Goal: Task Accomplishment & Management: Manage account settings

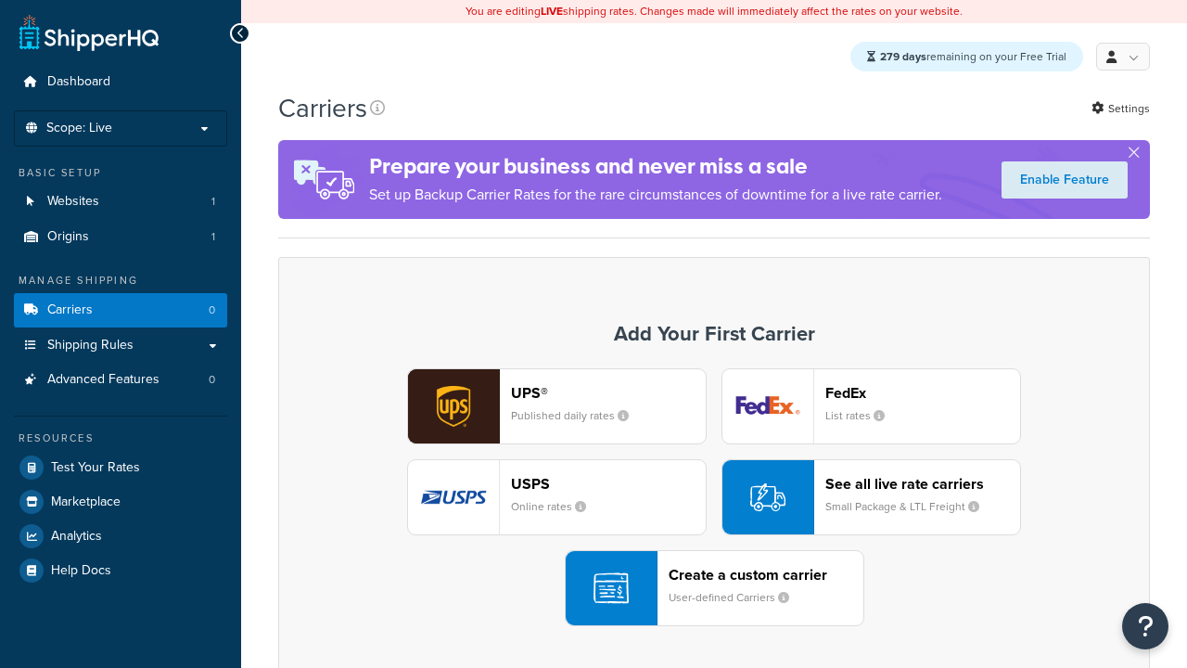
click at [714, 589] on div "Create a custom carrier User-defined Carriers" at bounding box center [766, 588] width 195 height 45
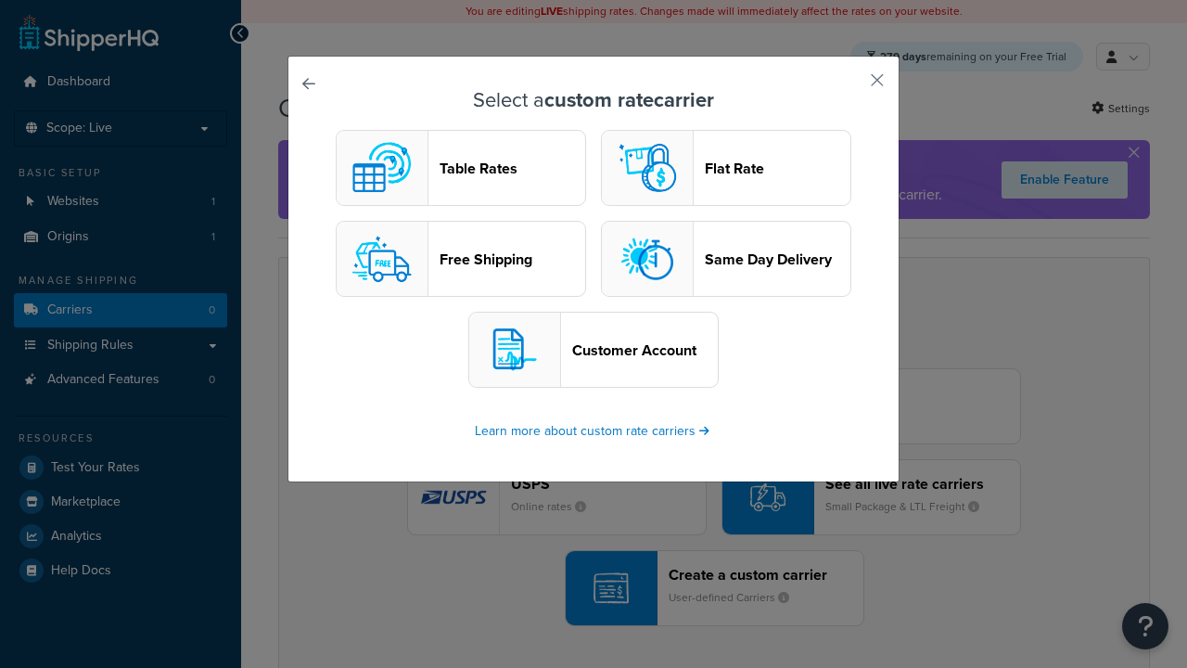
click at [461, 169] on header "Table Rates" at bounding box center [513, 169] width 146 height 18
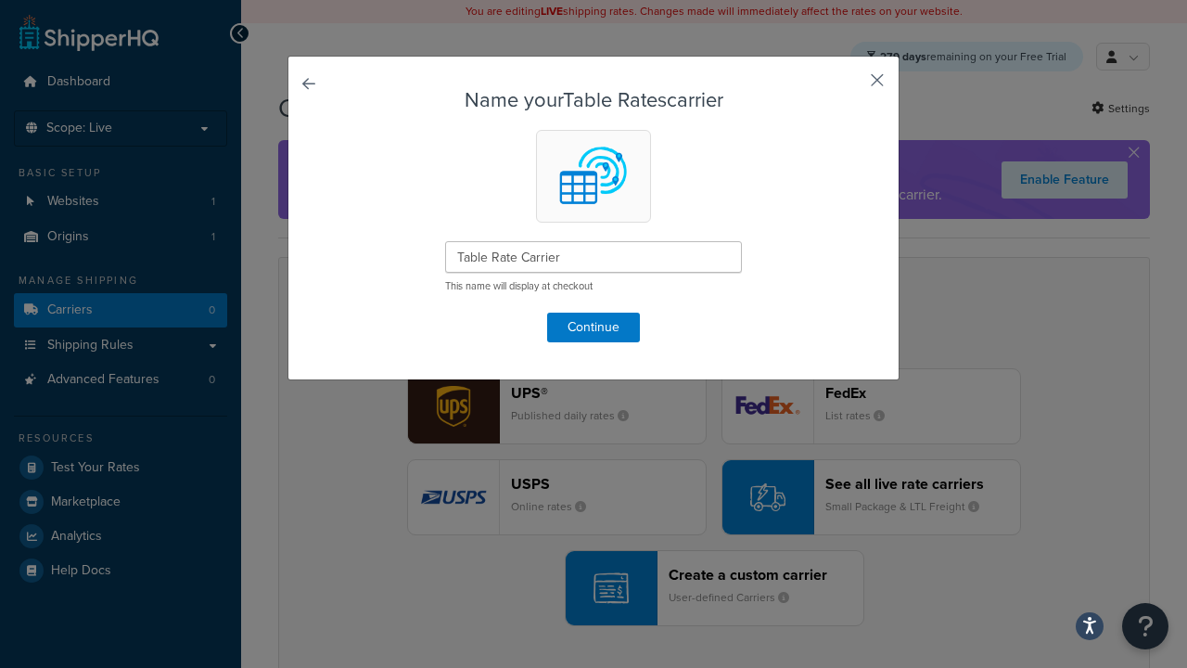
click at [850, 86] on button "button" at bounding box center [850, 86] width 5 height 5
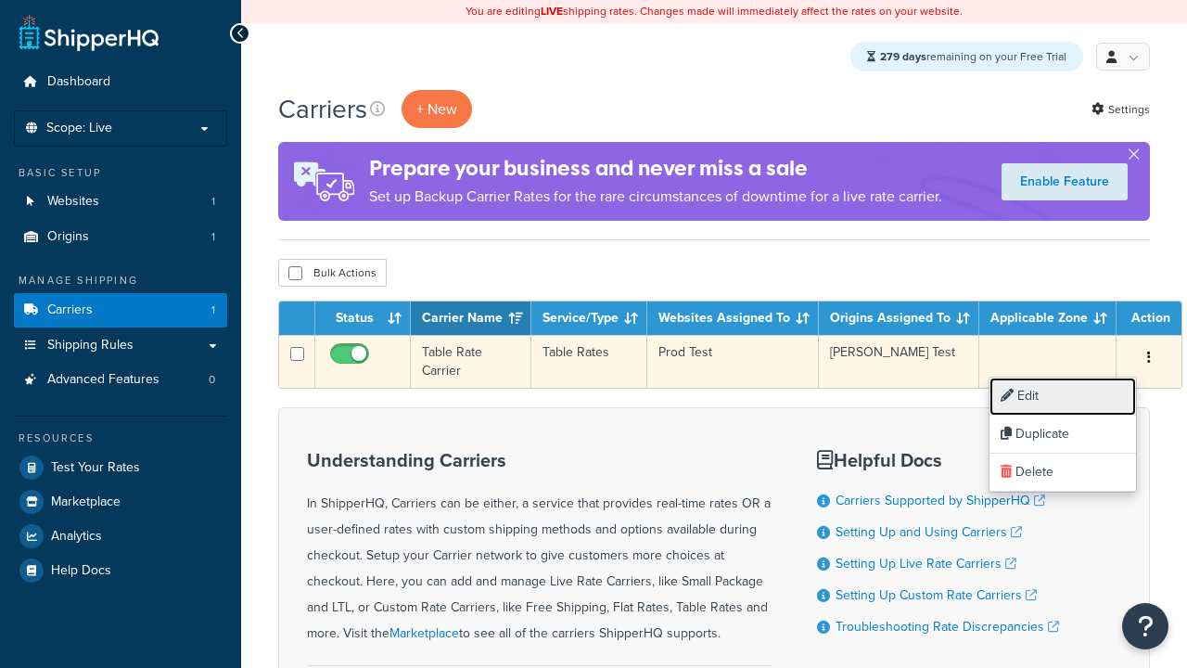
click at [1063, 396] on link "Edit" at bounding box center [1063, 396] width 147 height 38
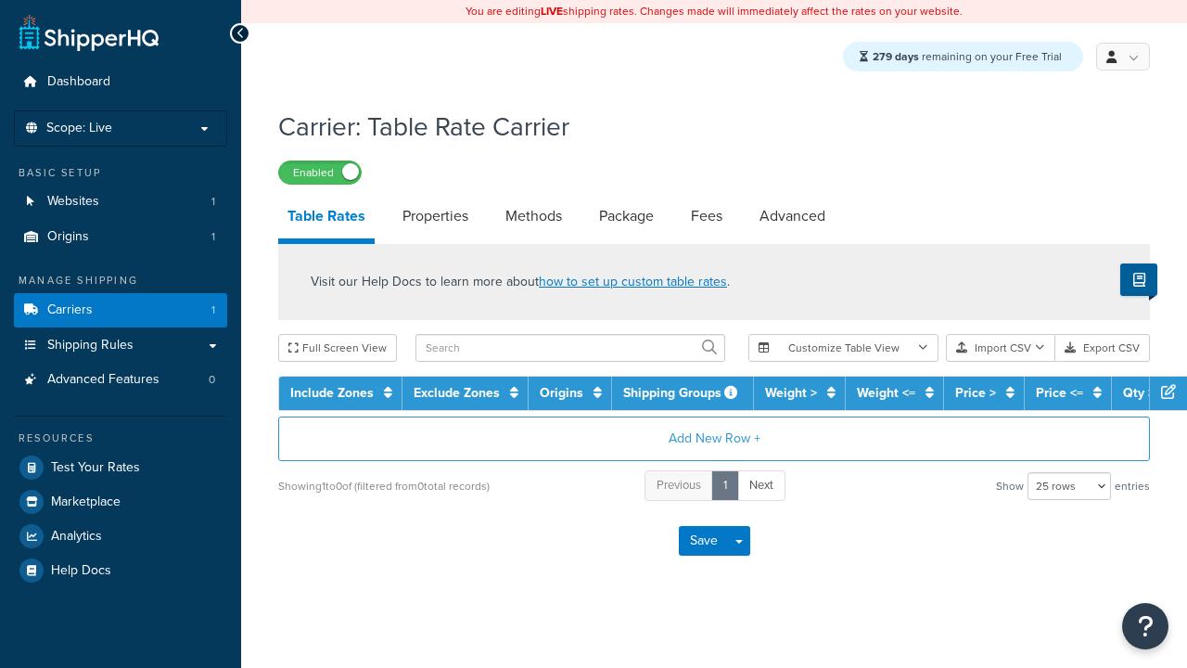
select select "25"
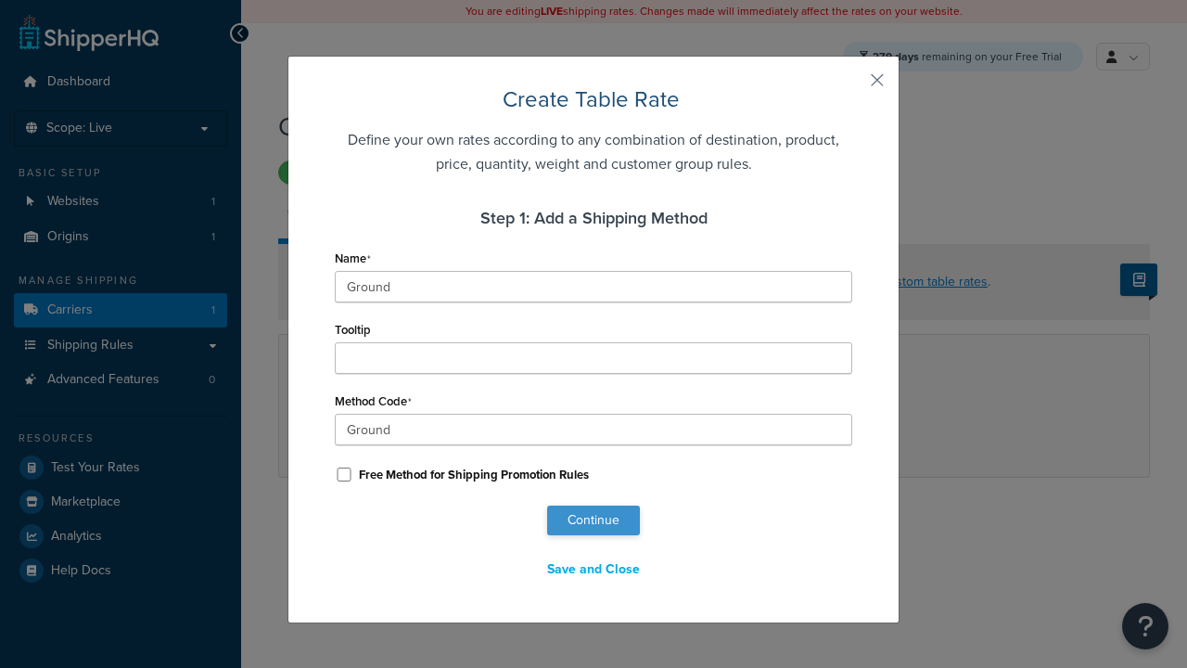
type input "Ground"
click at [594, 520] on button "Continue" at bounding box center [593, 520] width 93 height 30
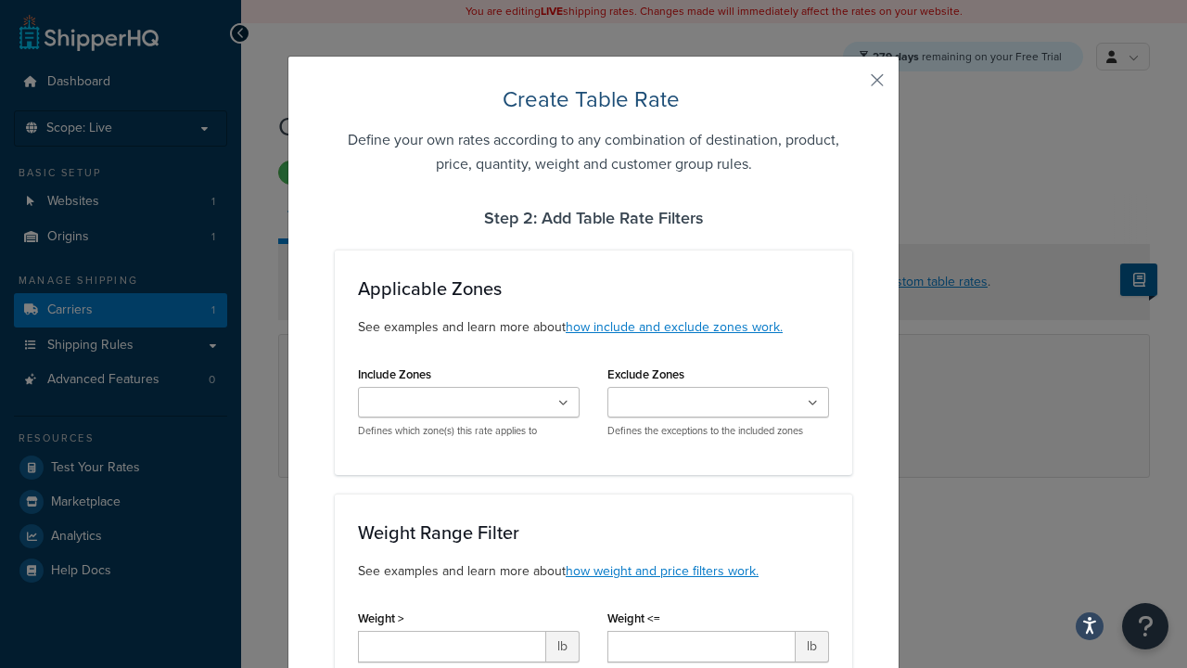
type input "10"
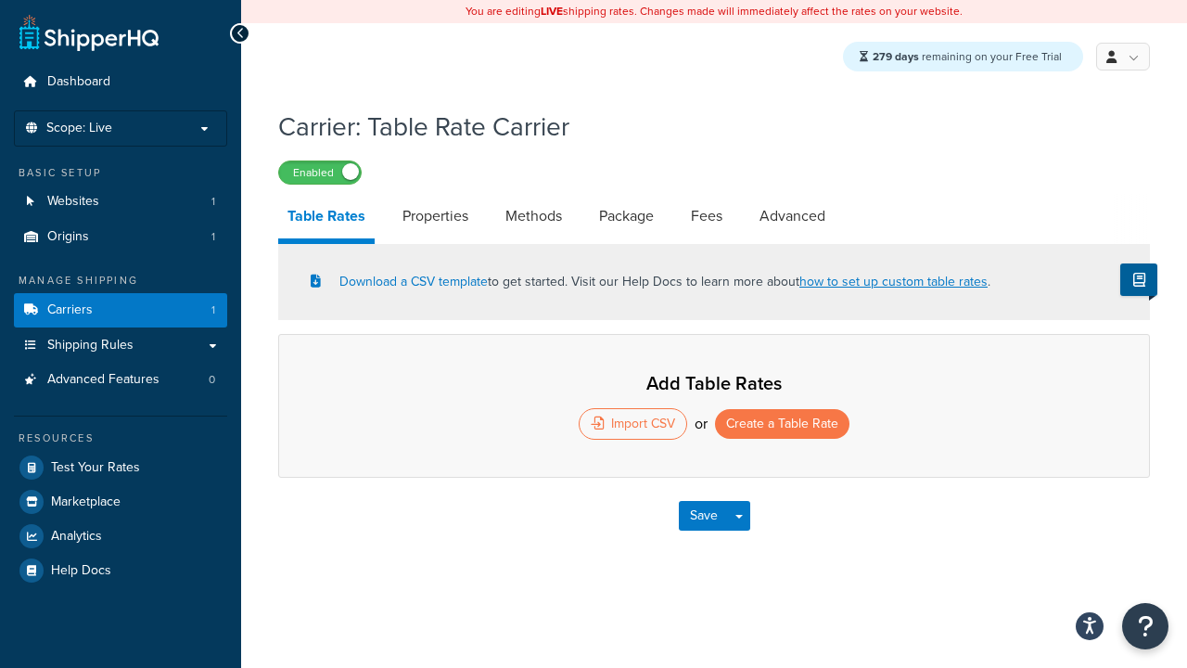
select select "25"
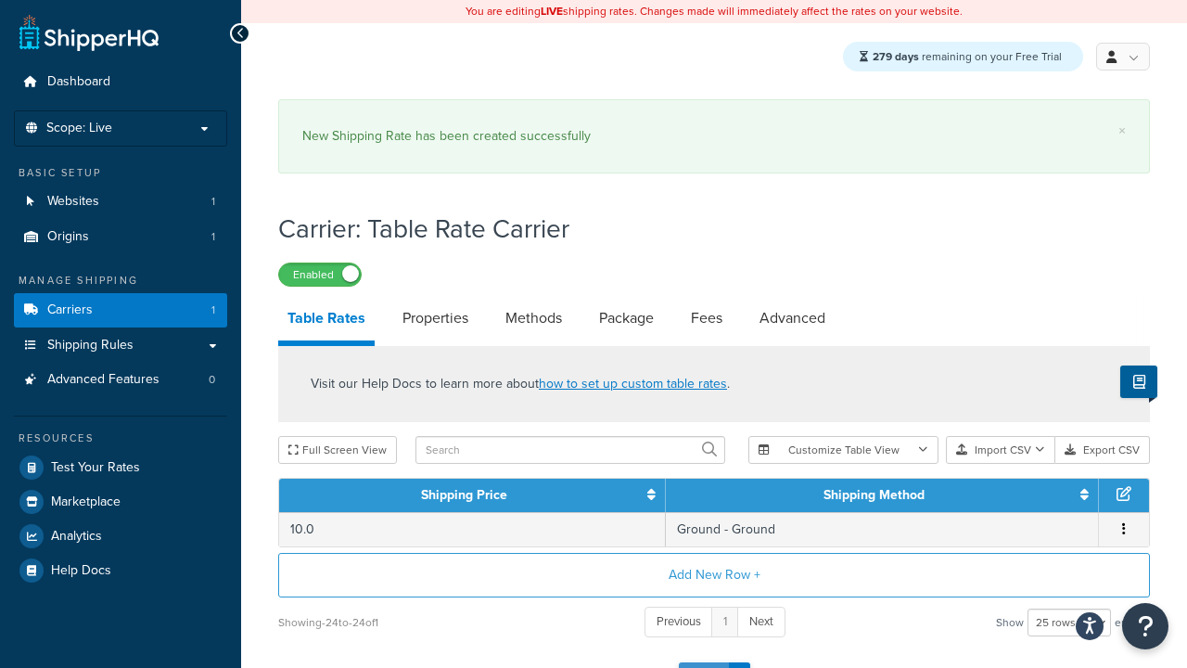
click at [703, 662] on button "Save" at bounding box center [704, 677] width 50 height 30
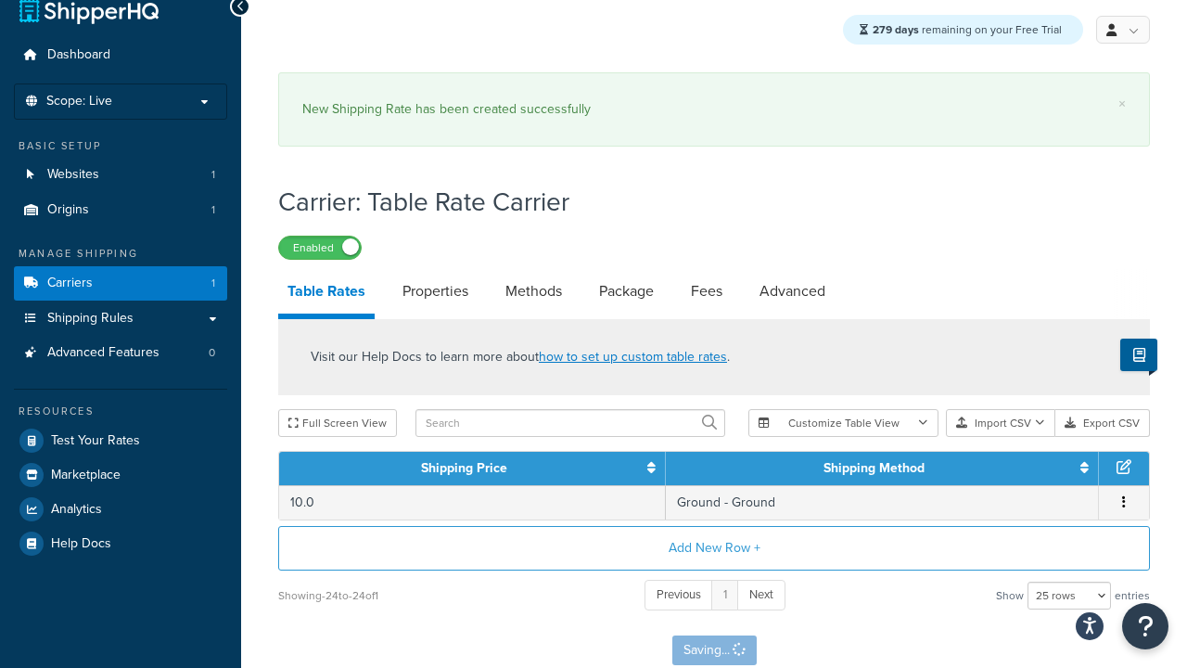
scroll to position [0, 0]
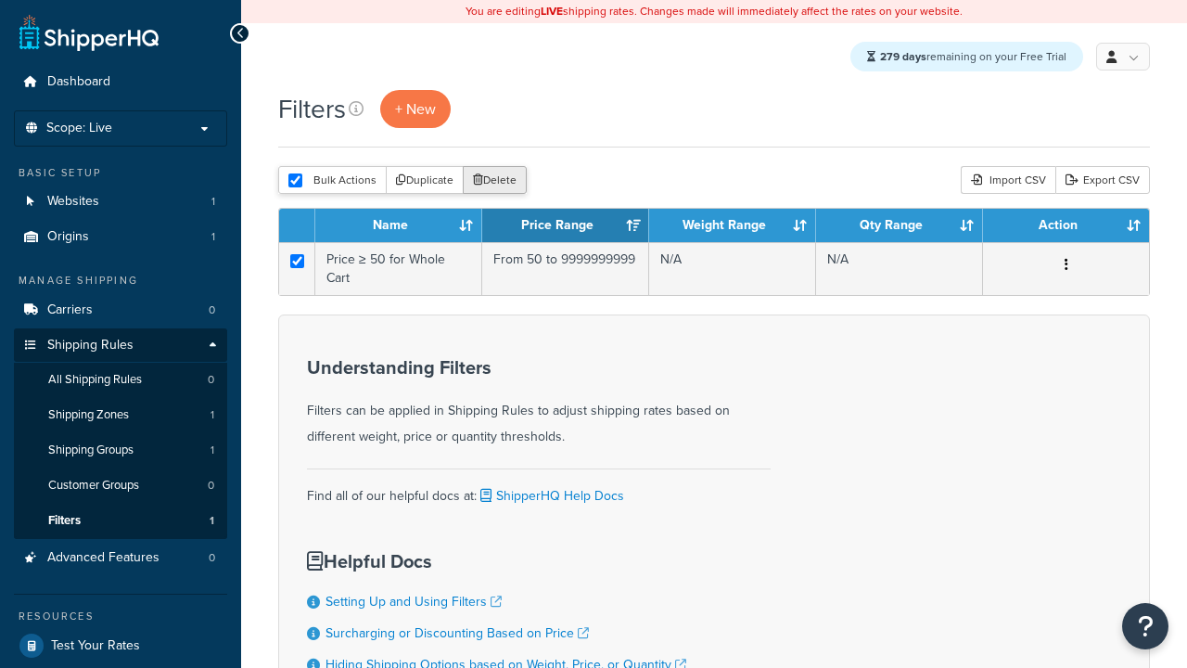
click at [493, 182] on button "Delete" at bounding box center [495, 180] width 64 height 28
